Goal: Information Seeking & Learning: Learn about a topic

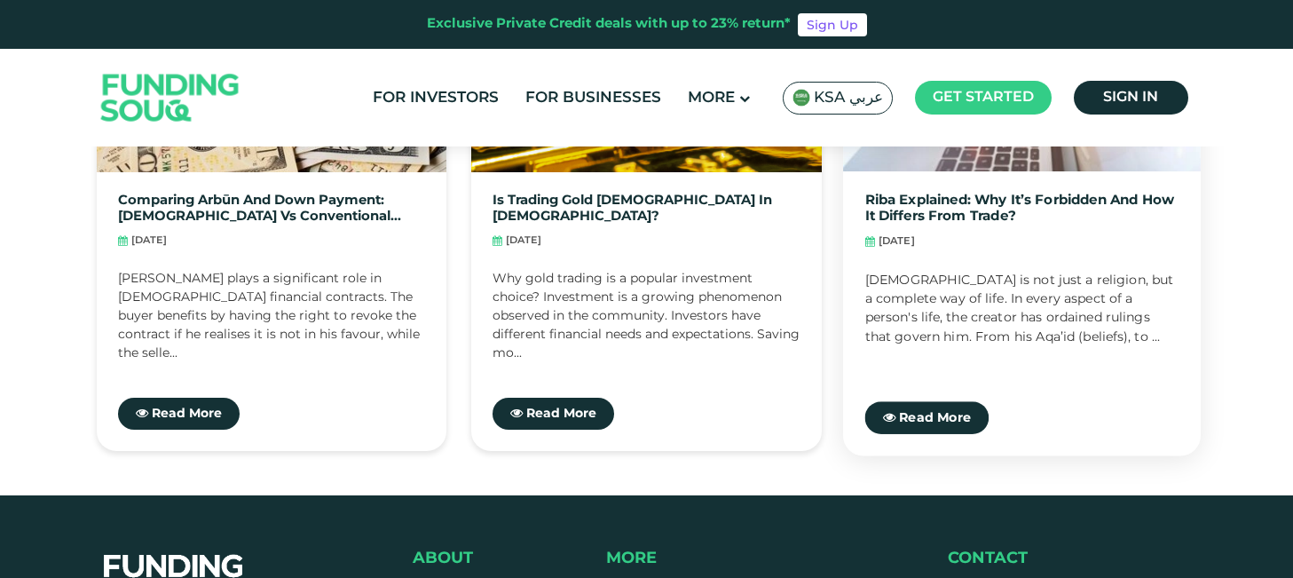
scroll to position [4188, 0]
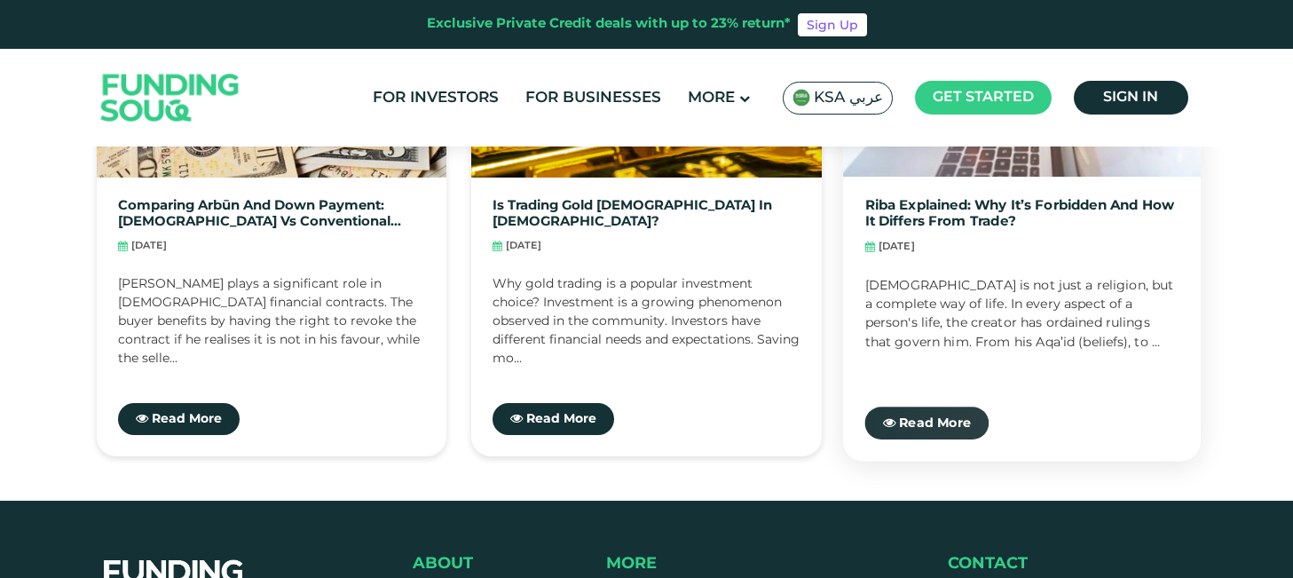
click at [915, 417] on span "Read More" at bounding box center [935, 423] width 72 height 12
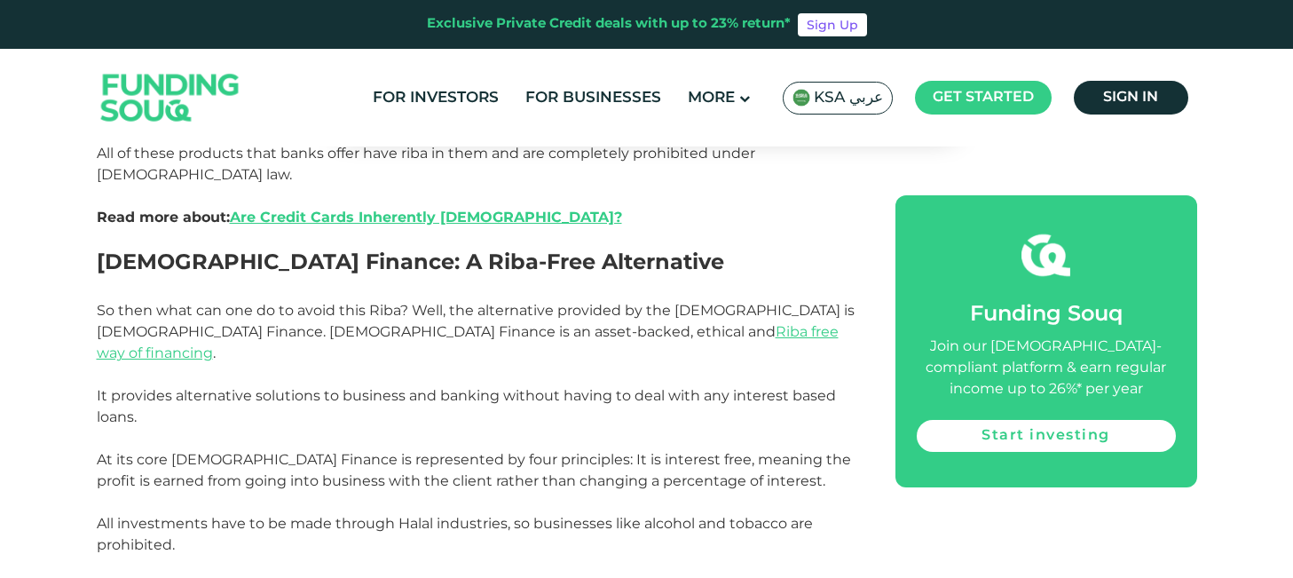
scroll to position [3803, 0]
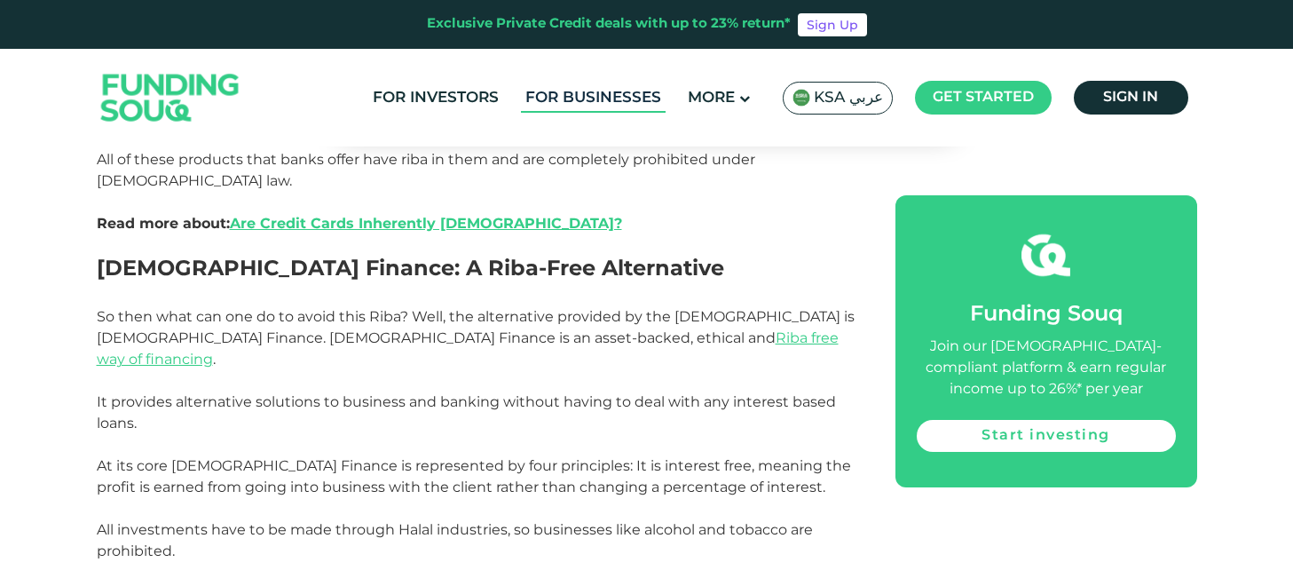
click at [585, 92] on link "For Businesses" at bounding box center [593, 97] width 145 height 29
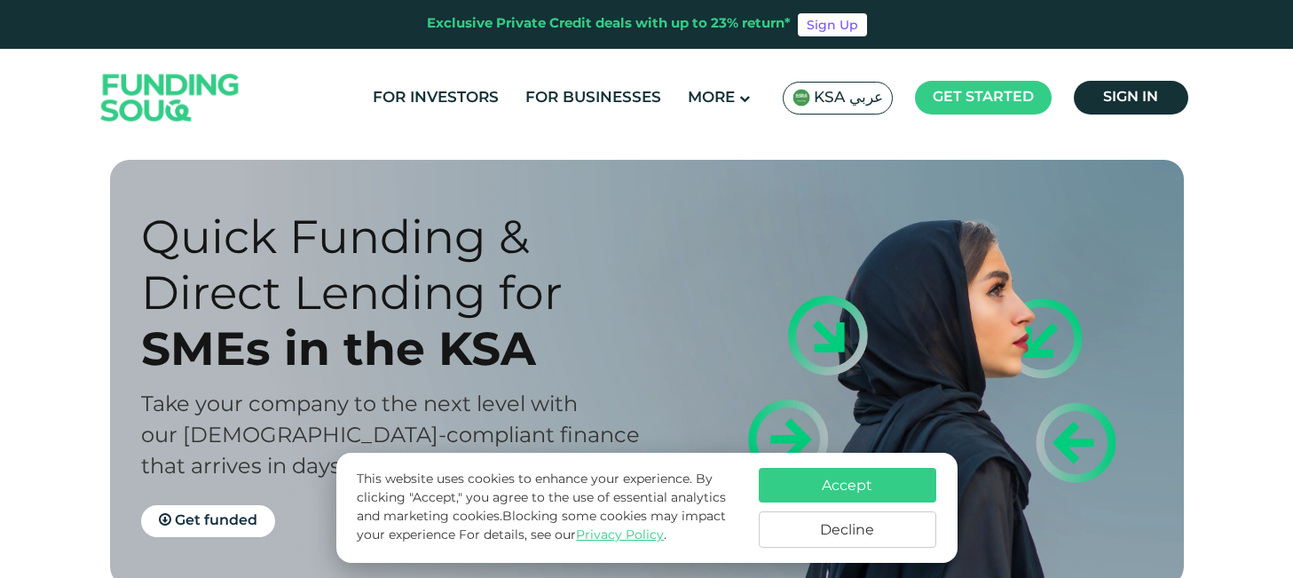
click at [868, 482] on button "Accept" at bounding box center [847, 485] width 177 height 35
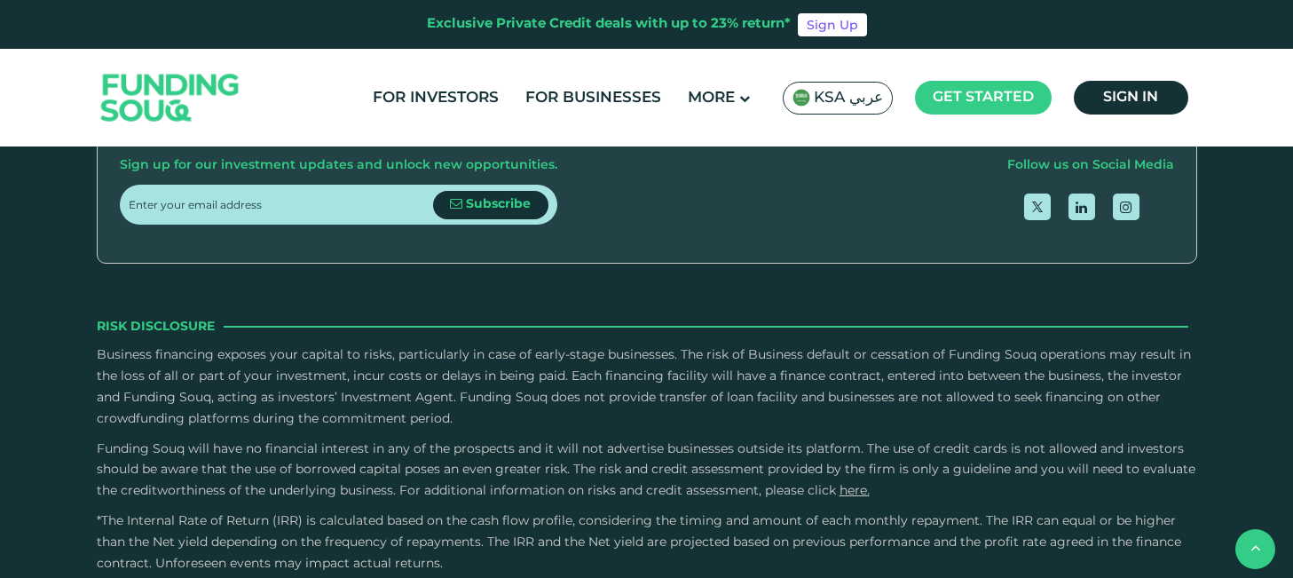
scroll to position [2340, 0]
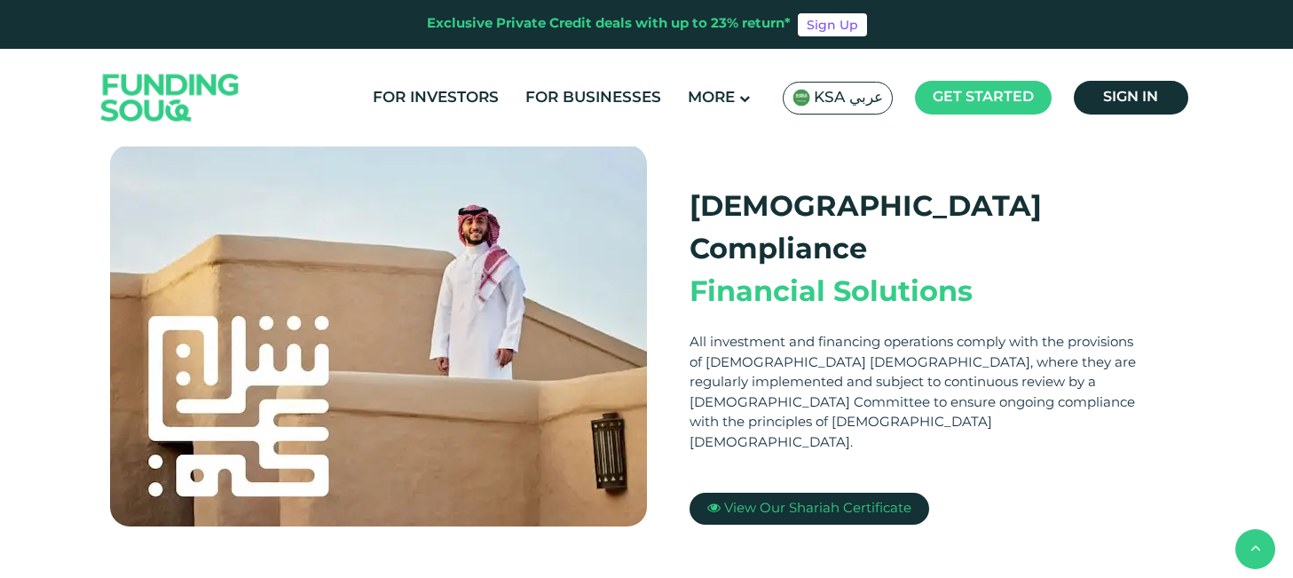
scroll to position [486, 0]
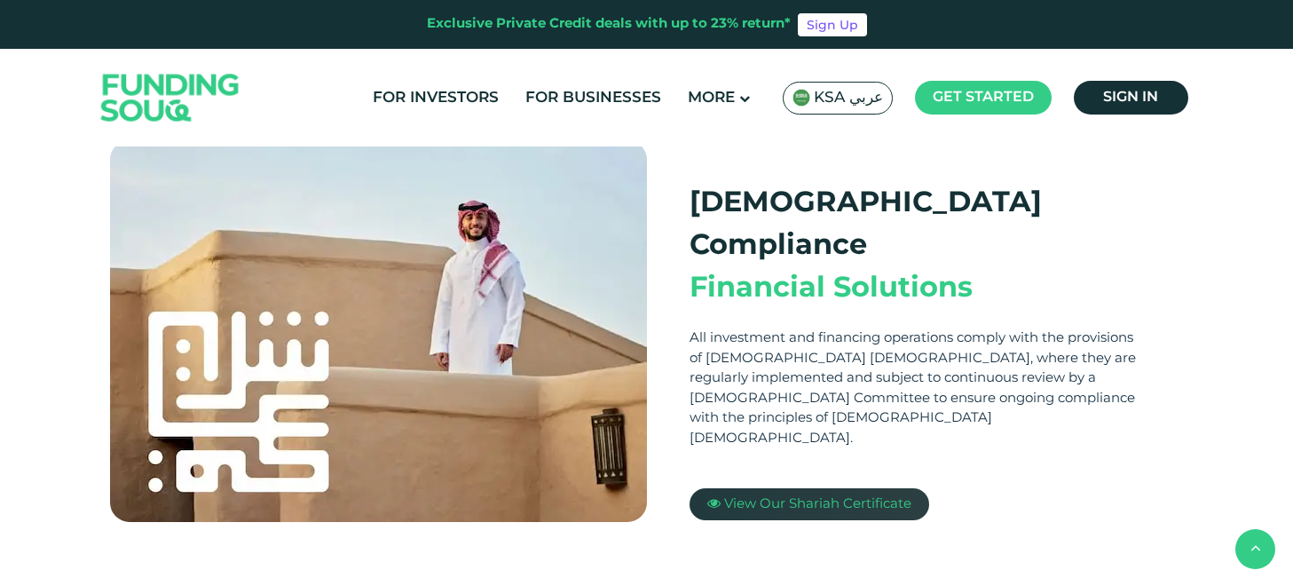
click at [817, 498] on span "View Our Shariah Certificate" at bounding box center [817, 504] width 187 height 12
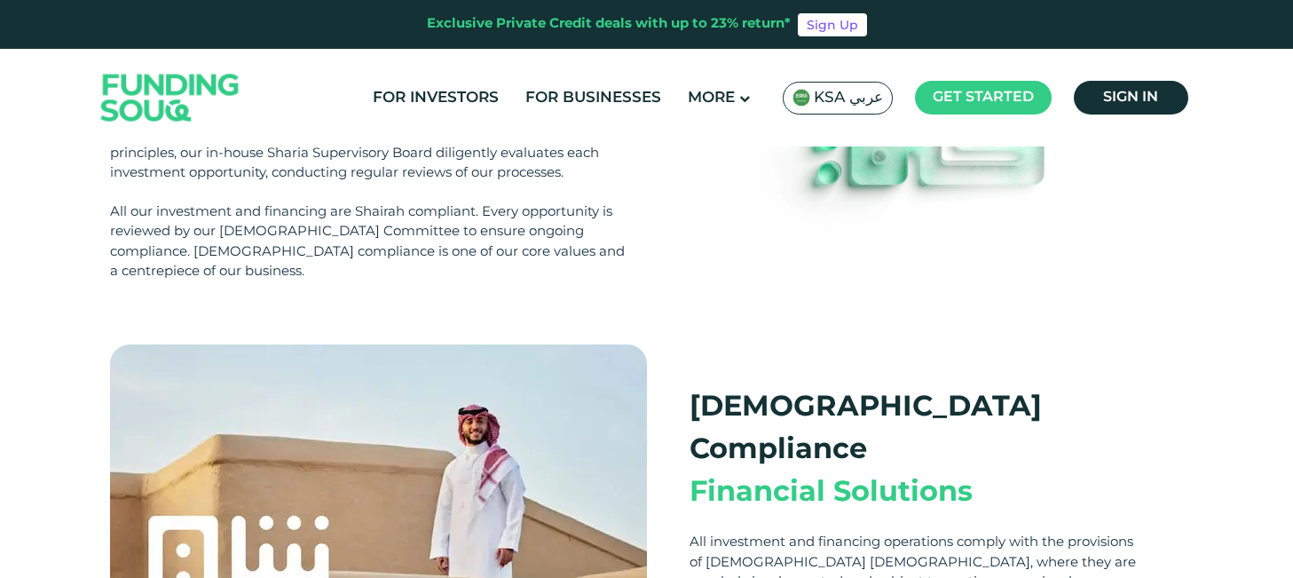
scroll to position [271, 0]
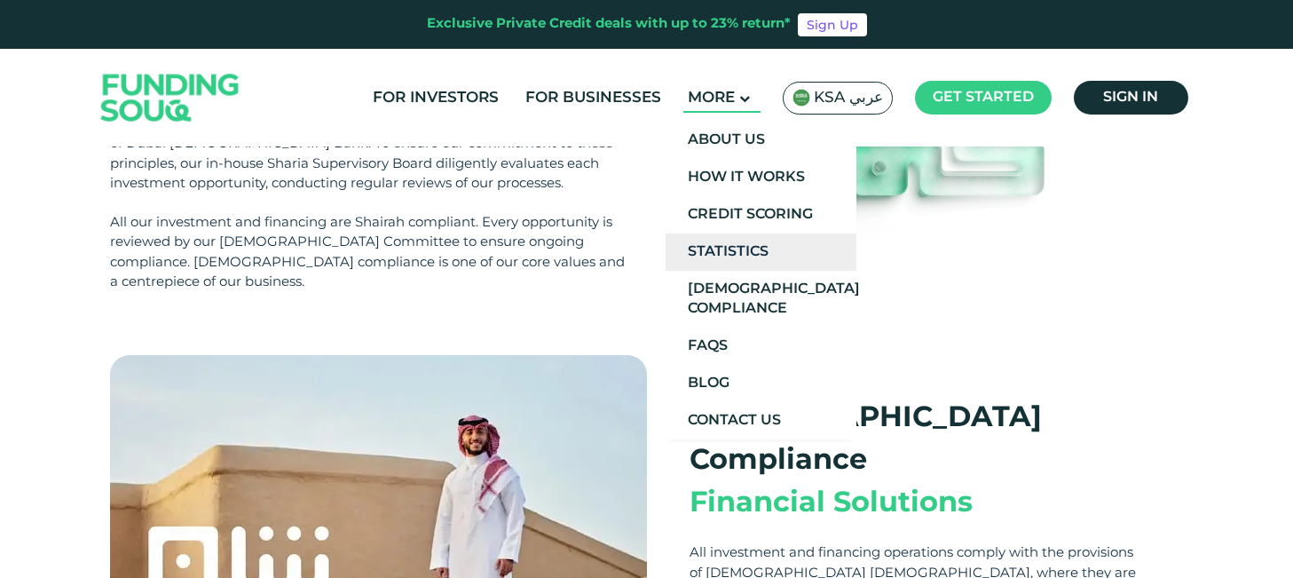
click at [732, 241] on link "Statistics" at bounding box center [760, 251] width 191 height 37
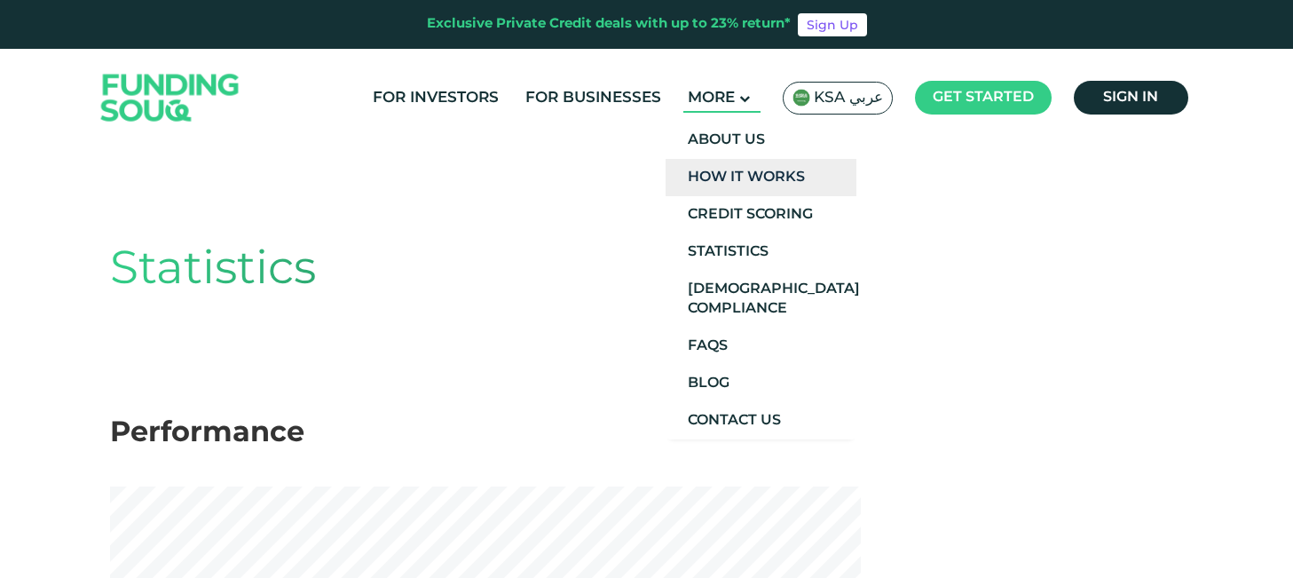
click at [734, 176] on link "How It Works" at bounding box center [760, 177] width 191 height 37
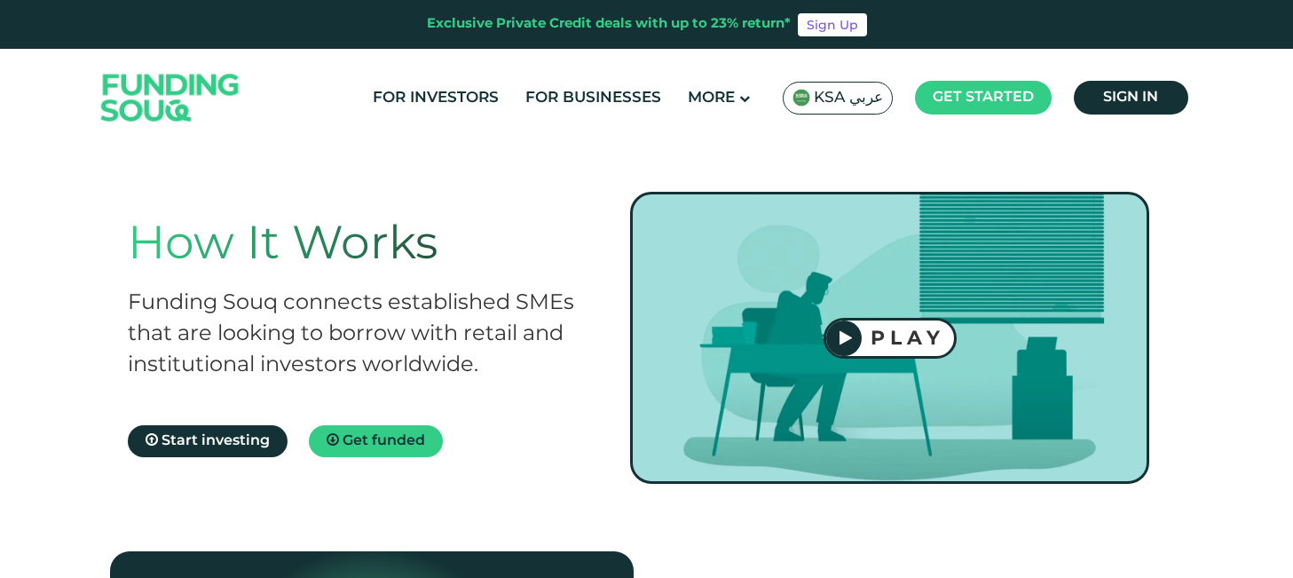
click at [854, 342] on div at bounding box center [843, 337] width 35 height 35
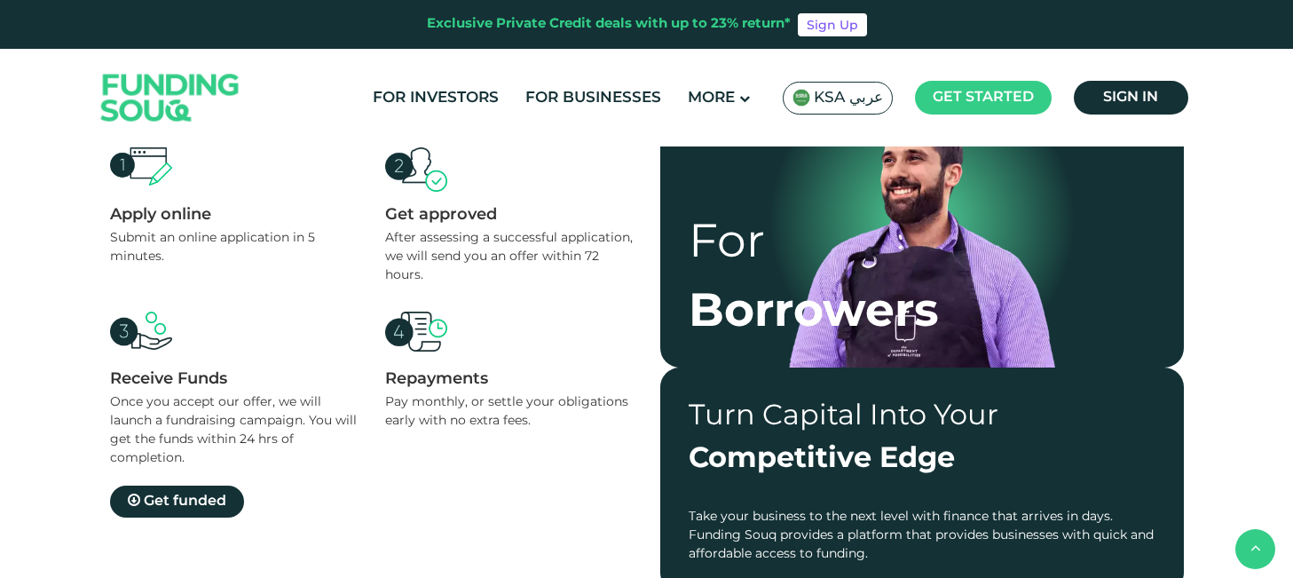
scroll to position [1096, 0]
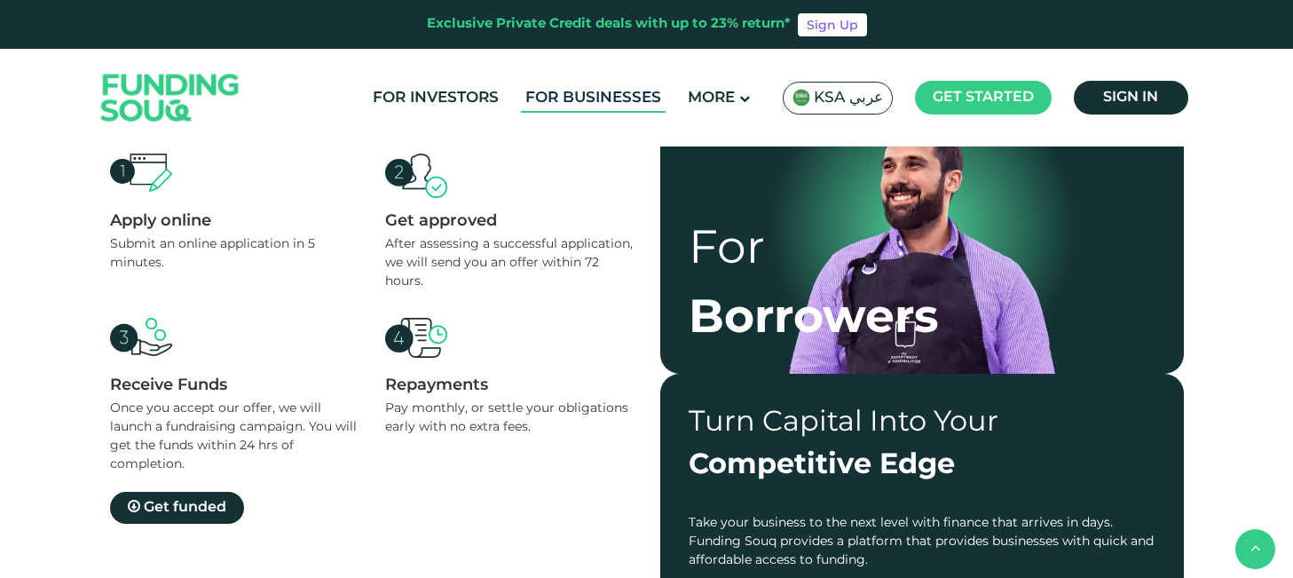
click at [569, 99] on link "For Businesses" at bounding box center [593, 97] width 145 height 29
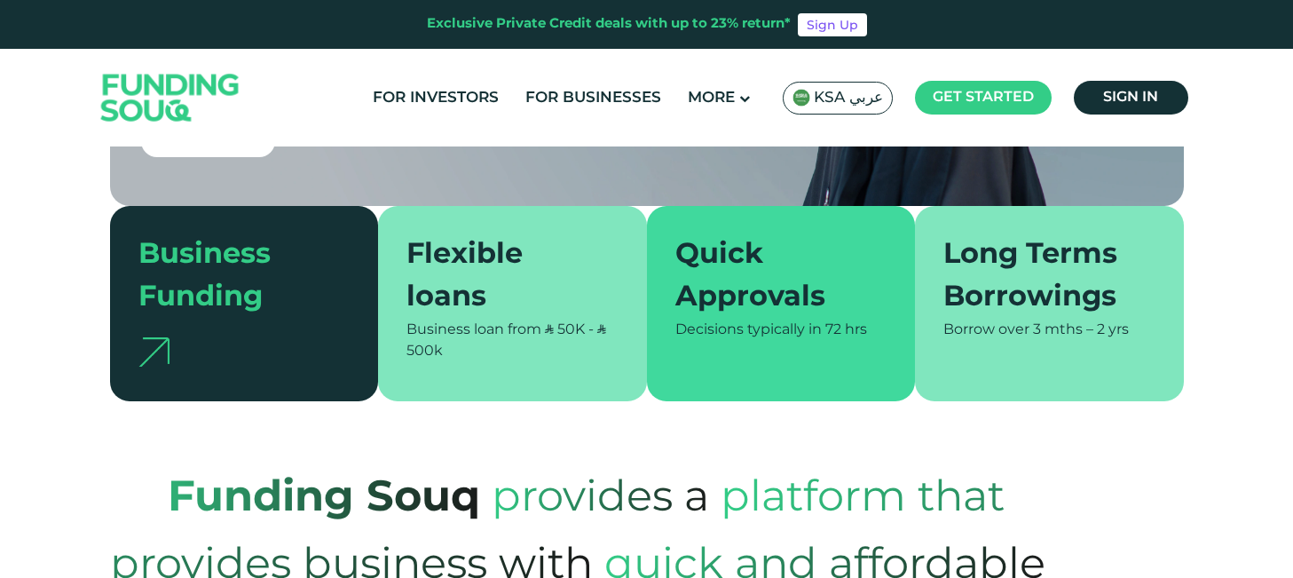
scroll to position [387, 0]
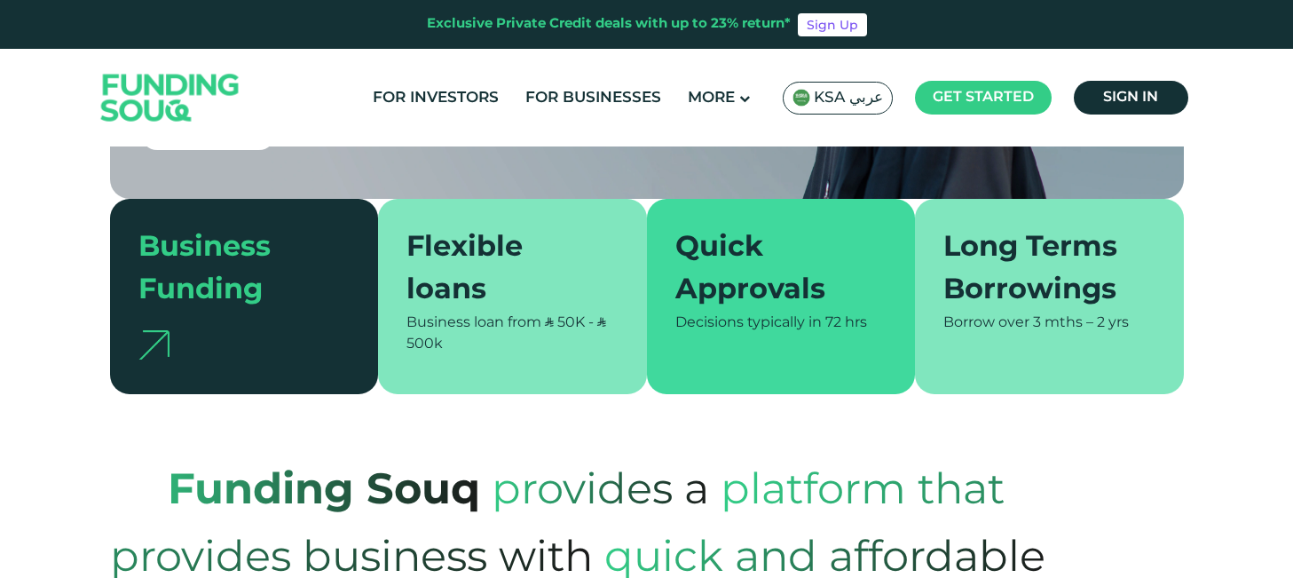
click at [216, 260] on div "Business Funding" at bounding box center [233, 269] width 191 height 85
click at [476, 252] on div "Flexible loans" at bounding box center [501, 269] width 191 height 85
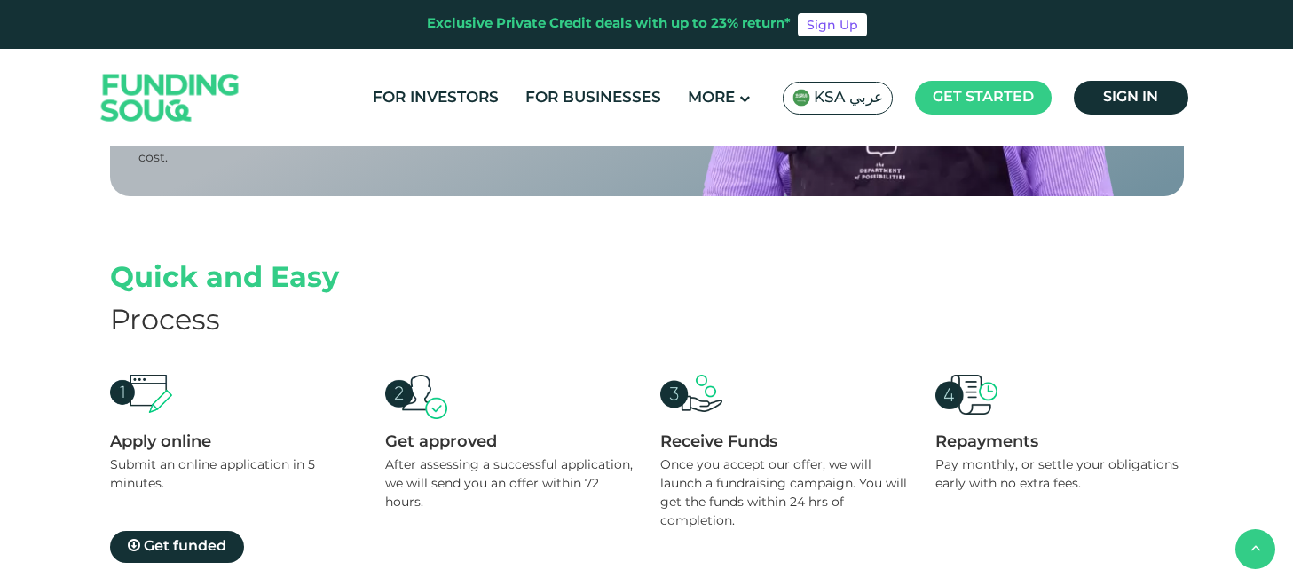
scroll to position [1547, 0]
